Goal: Find specific page/section: Find specific page/section

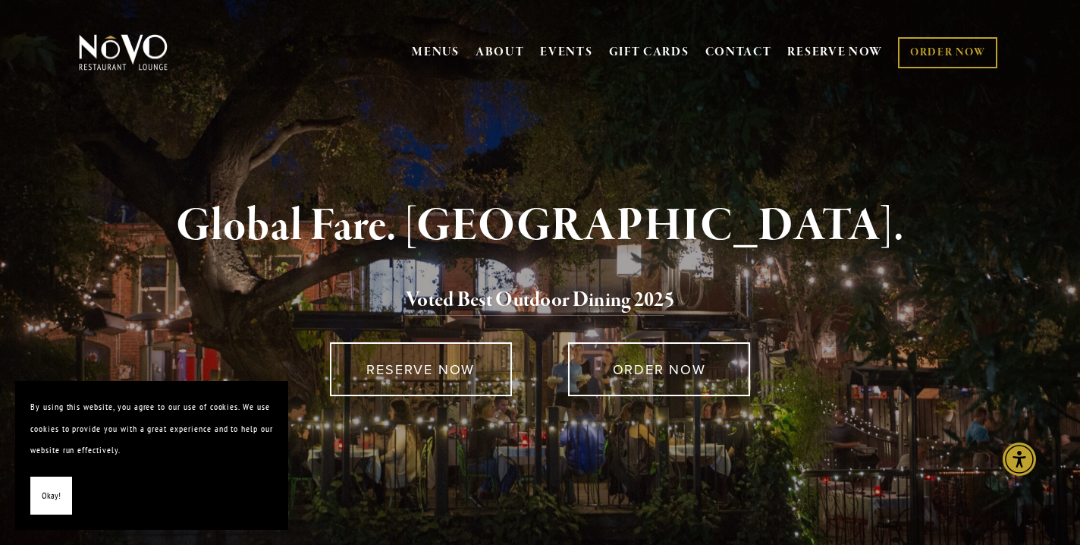
click at [45, 492] on span "Okay!" at bounding box center [51, 496] width 19 height 22
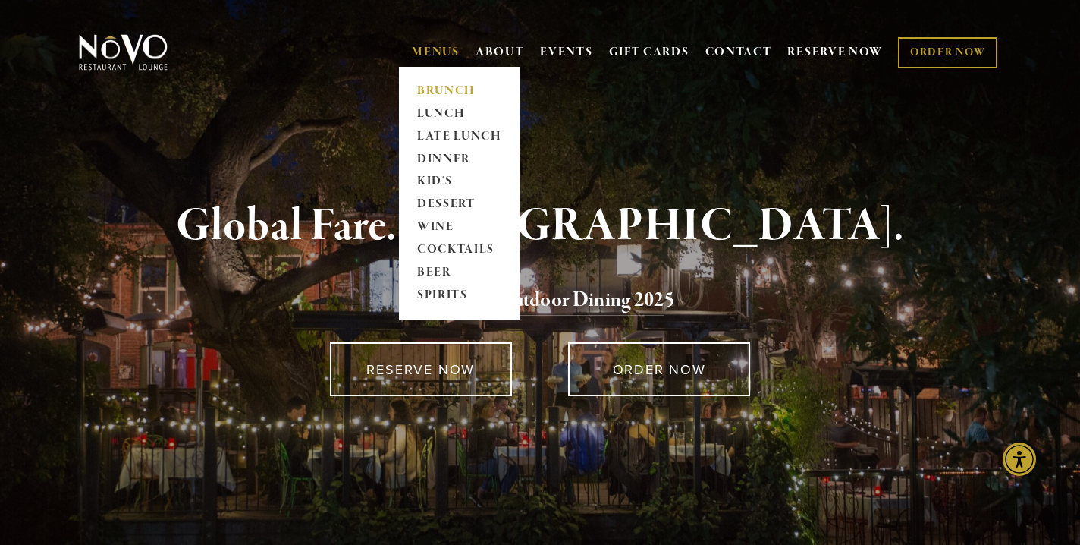
click at [423, 93] on link "BRUNCH" at bounding box center [459, 91] width 95 height 23
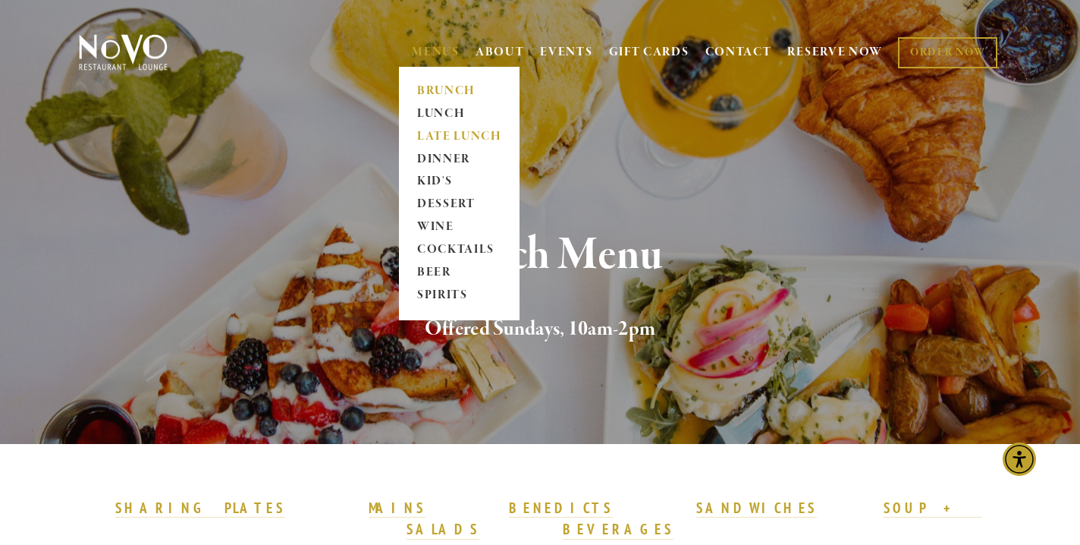
click at [425, 132] on link "LATE LUNCH" at bounding box center [459, 136] width 95 height 23
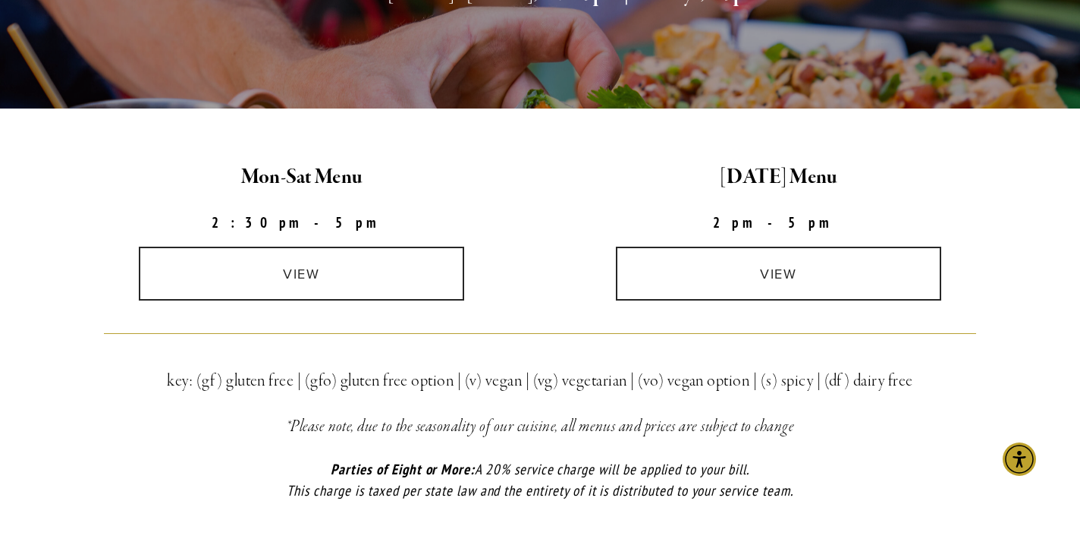
scroll to position [354, 0]
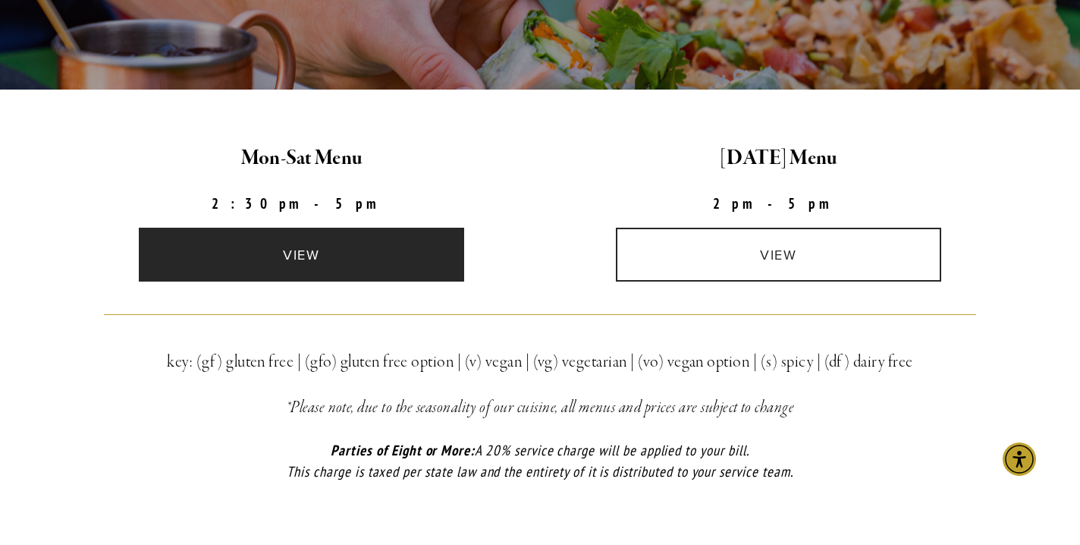
click at [230, 250] on link "view" at bounding box center [301, 255] width 325 height 54
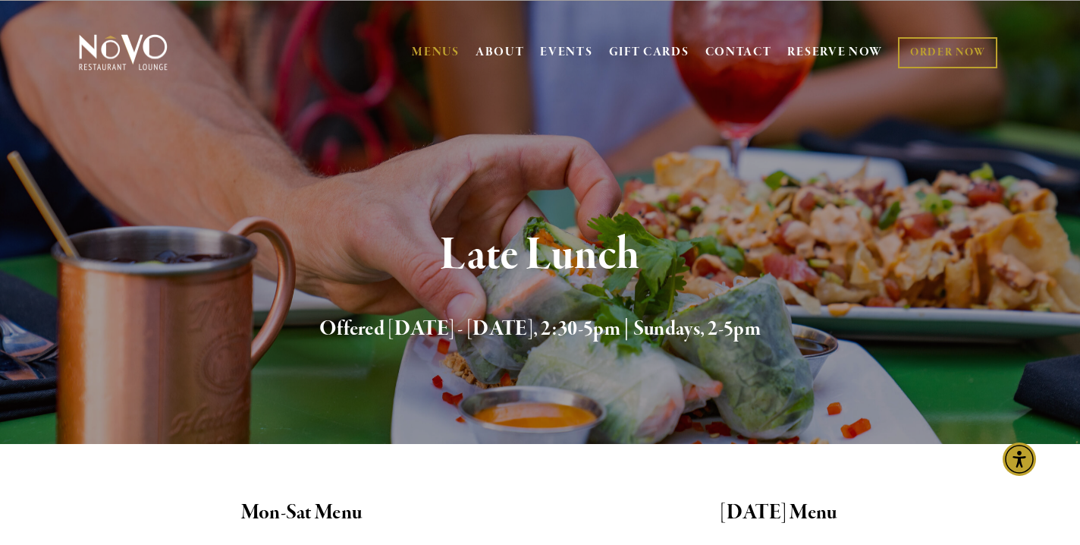
scroll to position [0, 0]
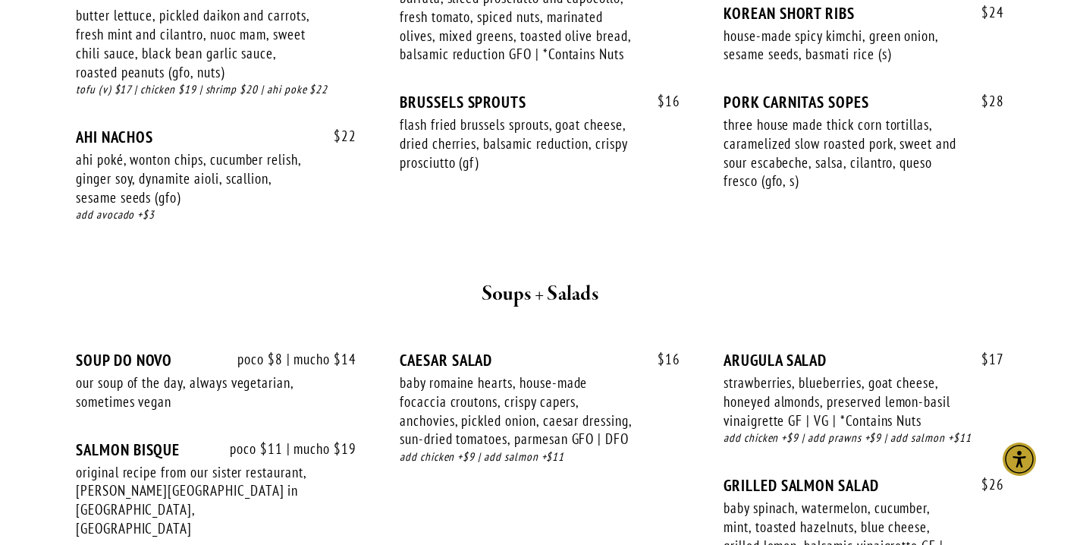
scroll to position [1000, 0]
